Goal: Transaction & Acquisition: Subscribe to service/newsletter

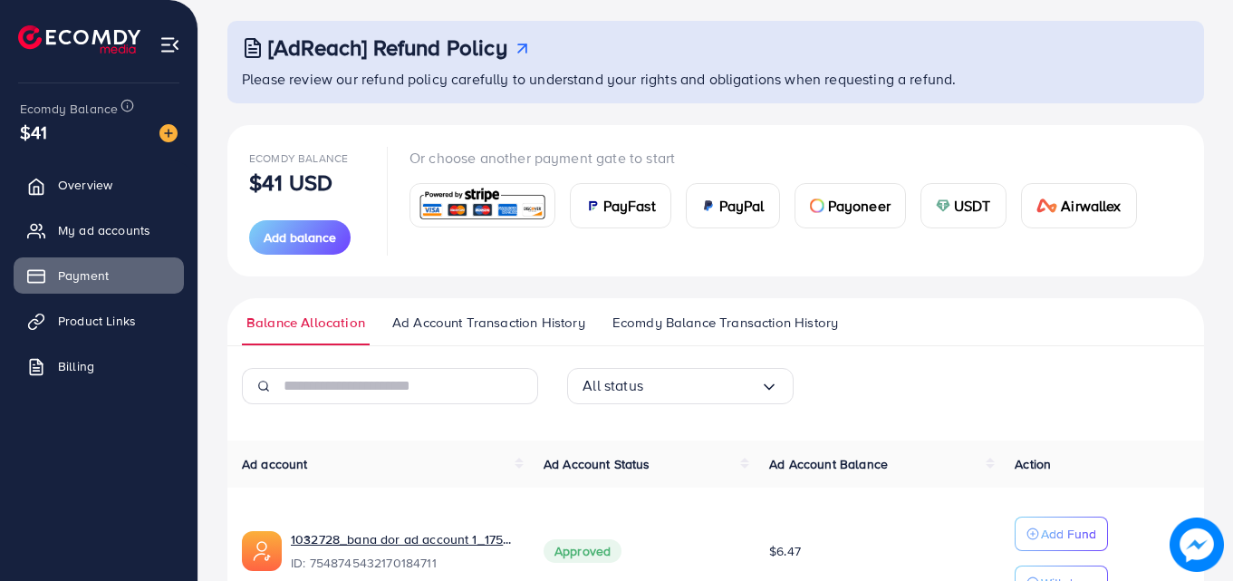
scroll to position [202, 0]
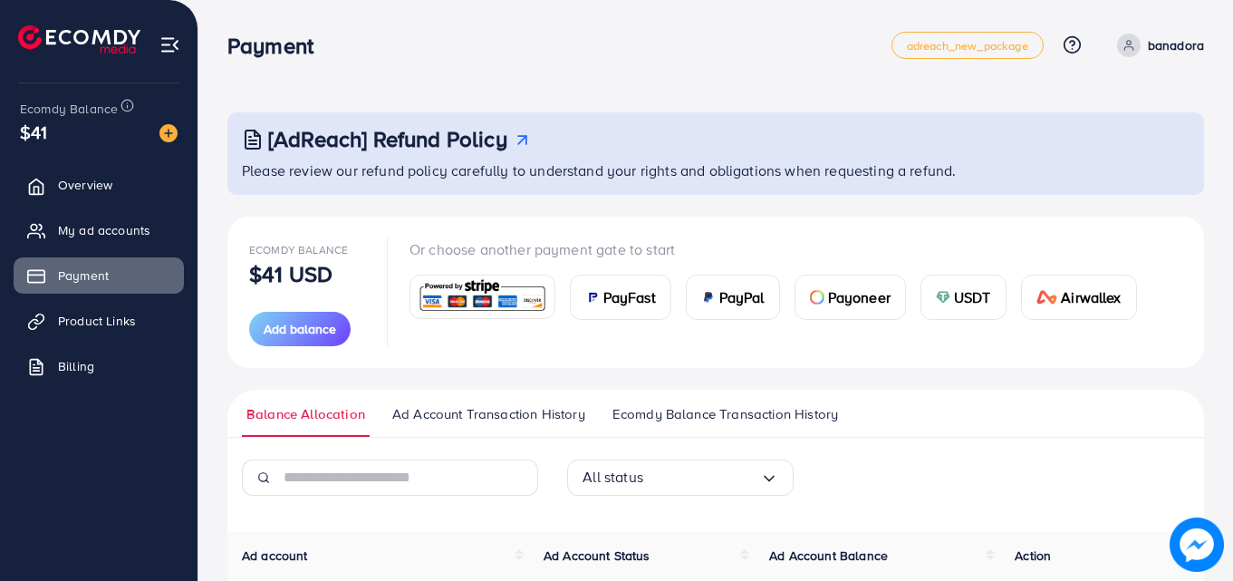
scroll to position [202, 0]
